Goal: Task Accomplishment & Management: Manage account settings

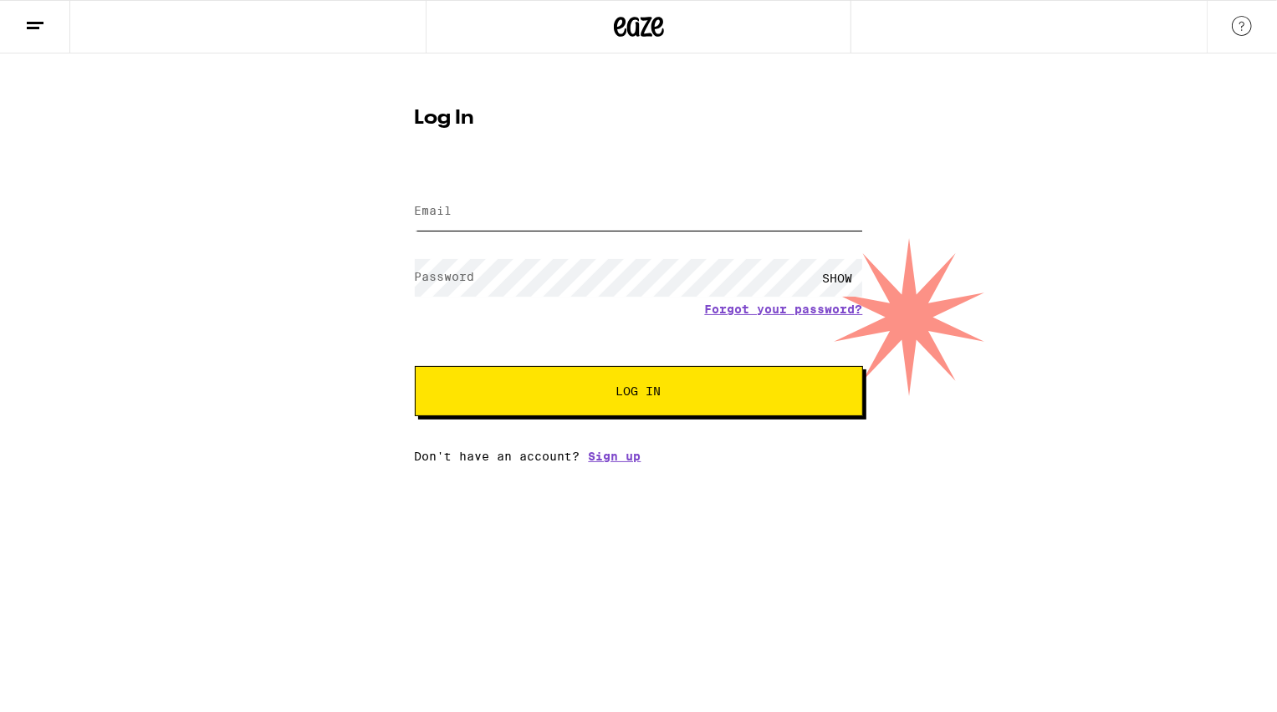
click at [610, 209] on input "Email" at bounding box center [639, 212] width 448 height 38
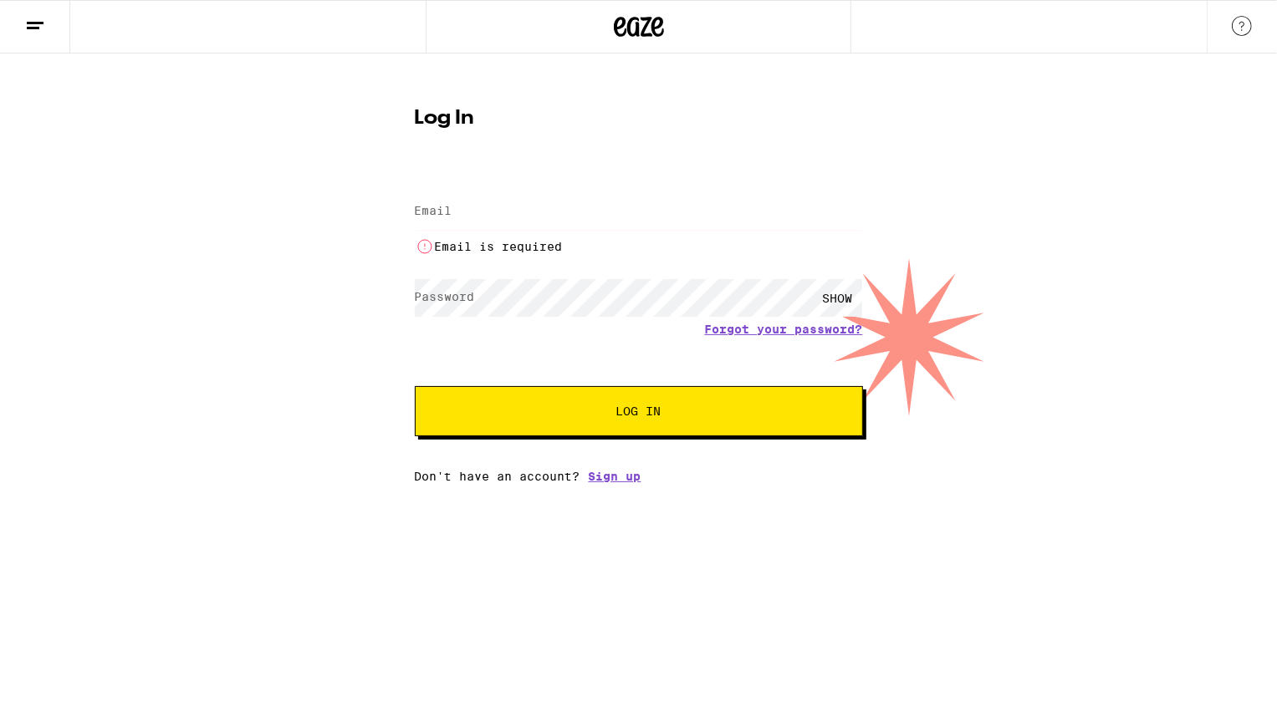
type input "[EMAIL_ADDRESS][DOMAIN_NAME]"
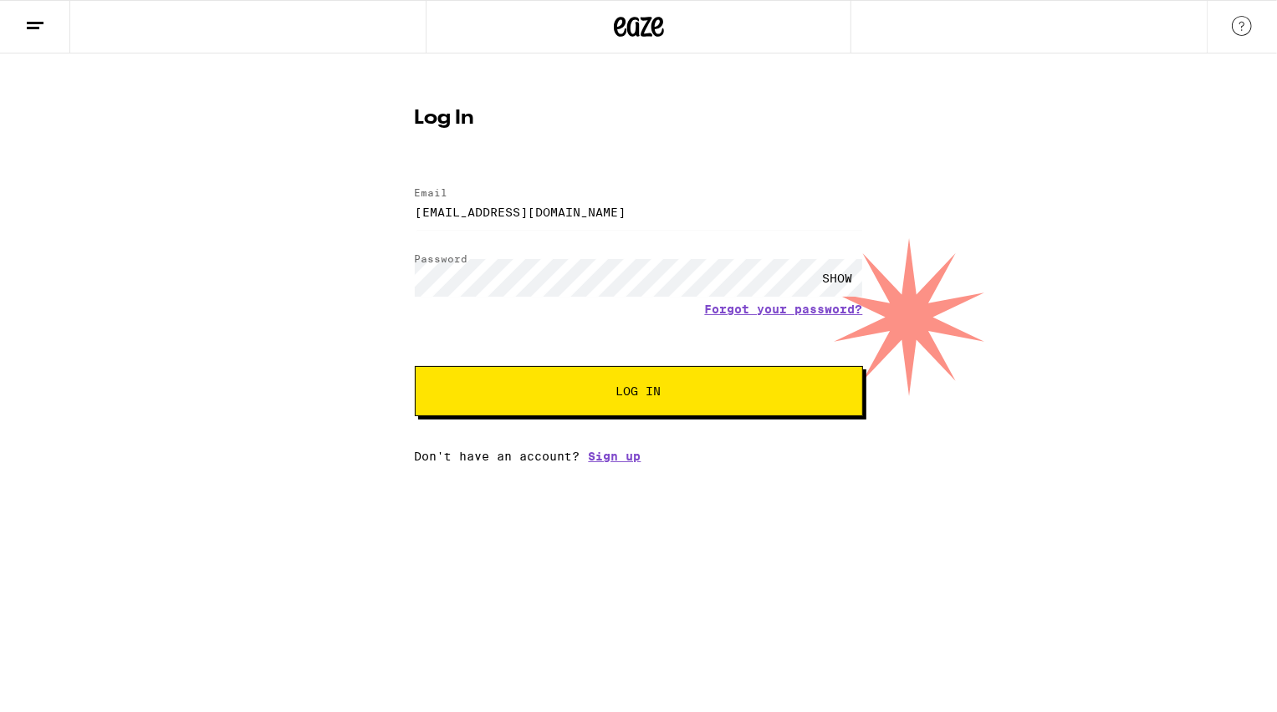
click at [581, 391] on span "Log In" at bounding box center [638, 391] width 313 height 12
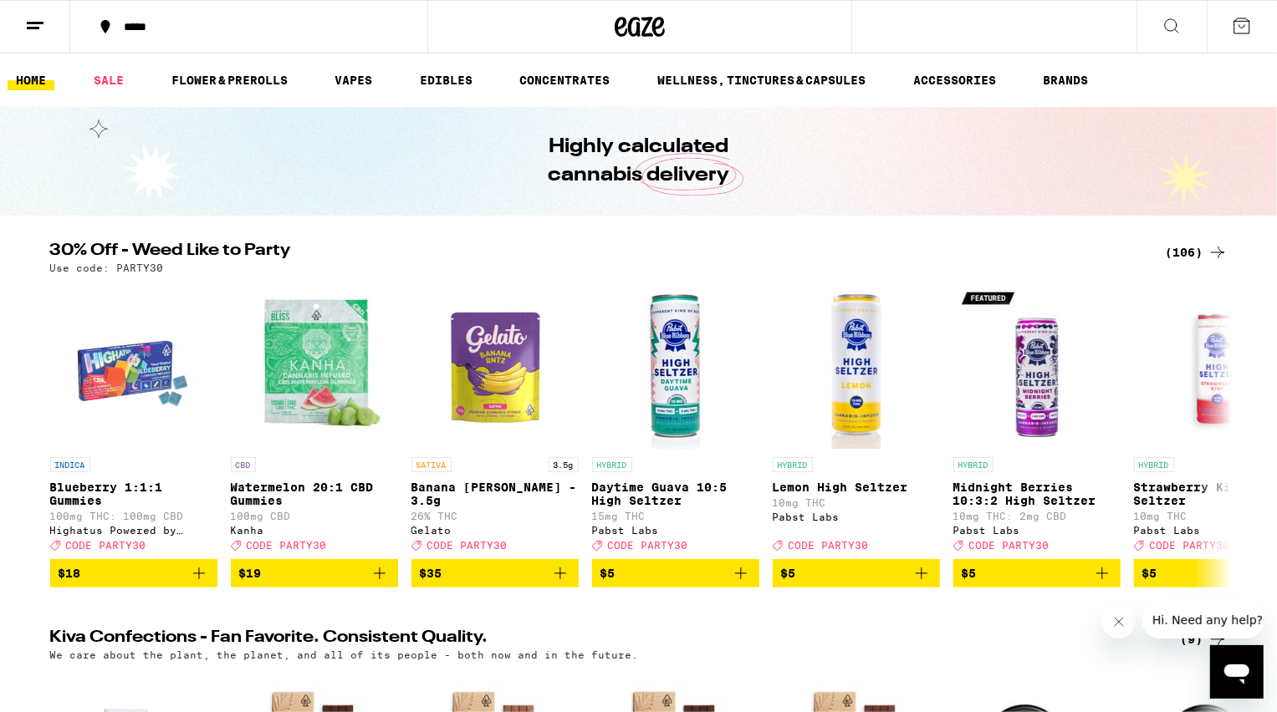
click at [20, 36] on button at bounding box center [35, 27] width 70 height 53
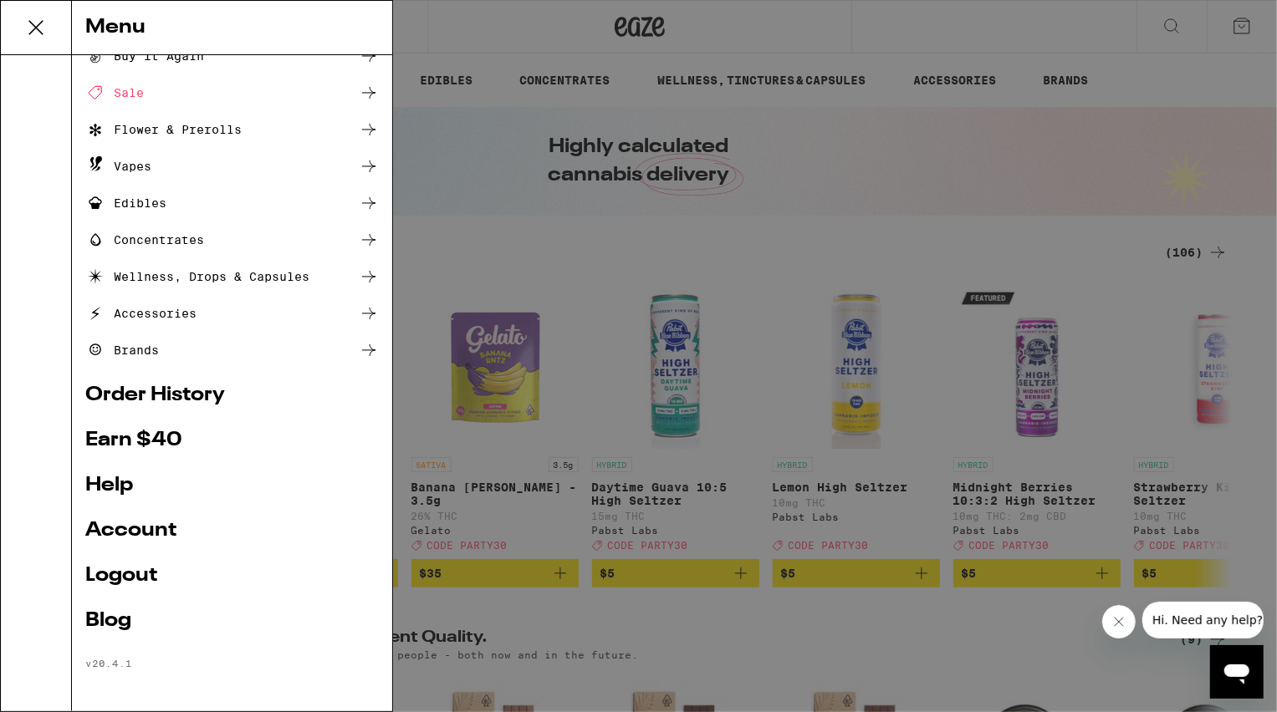
scroll to position [55, 0]
click at [130, 528] on link "Account" at bounding box center [231, 531] width 293 height 20
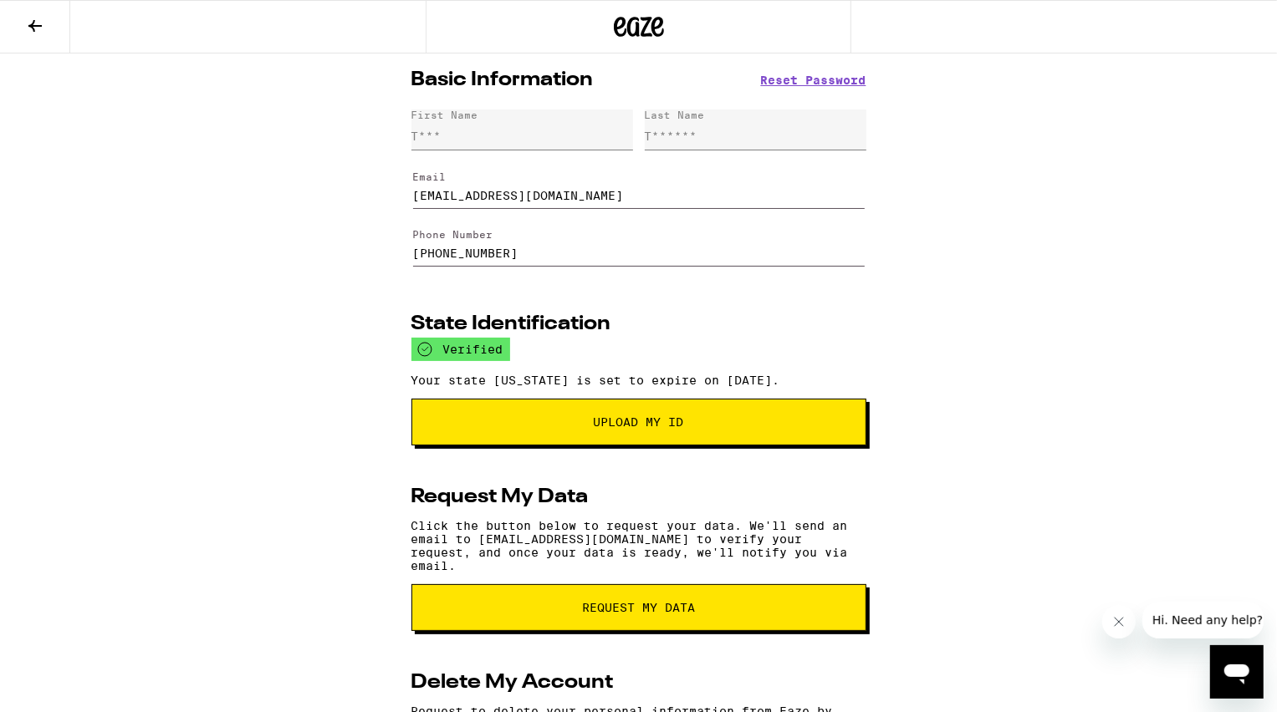
click at [19, 28] on button at bounding box center [35, 27] width 70 height 53
